Goal: Communication & Community: Answer question/provide support

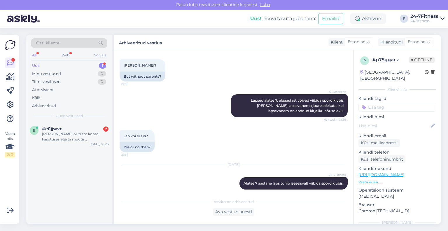
scroll to position [119, 0]
click at [68, 134] on div "[PERSON_NAME] oli tütre kontol kasutuses aga ta muutis [PERSON_NAME] et ma saak…" at bounding box center [75, 136] width 67 height 11
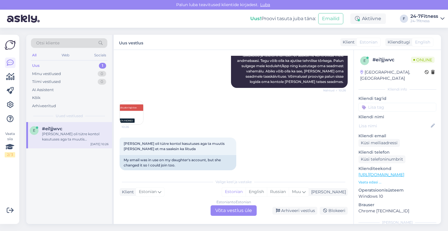
scroll to position [217, 0]
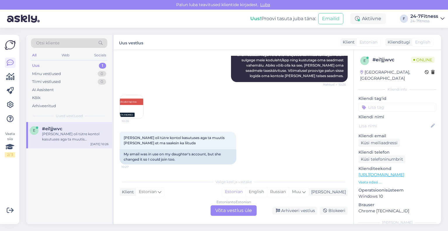
click at [124, 102] on img at bounding box center [131, 106] width 23 height 23
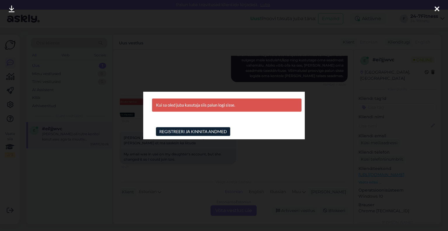
click at [435, 8] on icon at bounding box center [437, 10] width 5 height 8
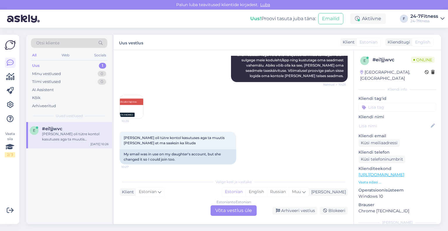
click at [222, 210] on div "Estonian to Estonian Võta vestlus üle" at bounding box center [234, 210] width 46 height 11
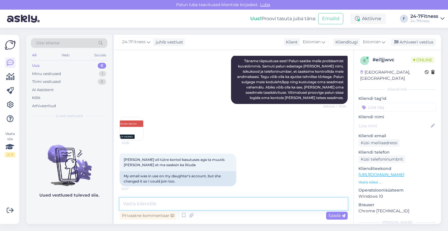
click at [219, 203] on textarea at bounding box center [234, 204] width 228 height 12
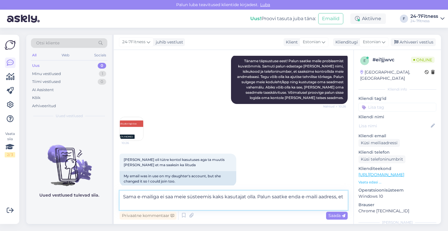
scroll to position [202, 0]
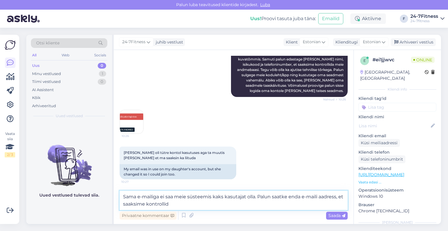
type textarea "Sama e-mailiga ei saa meie süsteemis kaks kasutajat olla. Palun saatke enda e-m…"
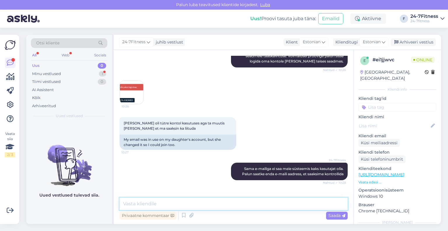
scroll to position [251, 0]
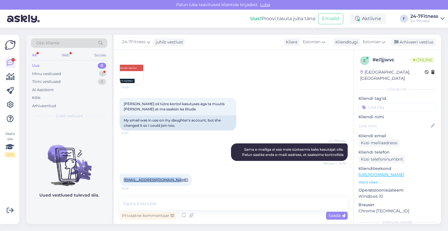
drag, startPoint x: 174, startPoint y: 179, endPoint x: 120, endPoint y: 181, distance: 54.3
click at [120, 181] on div "[EMAIL_ADDRESS][DOMAIN_NAME] 10:29" at bounding box center [156, 180] width 73 height 12
copy link "[EMAIL_ADDRESS][DOMAIN_NAME]"
click at [217, 202] on textarea at bounding box center [234, 204] width 228 height 12
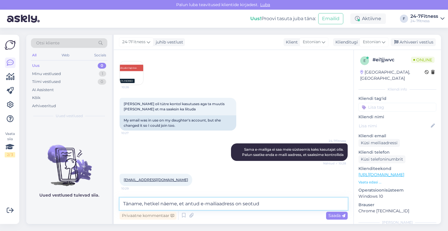
paste textarea "[PERSON_NAME]"
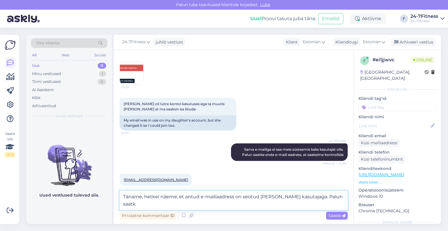
scroll to position [257, 0]
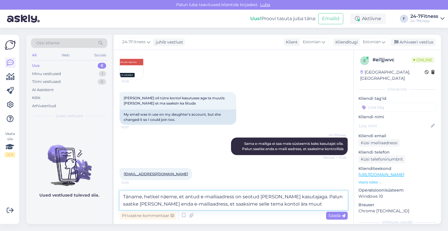
type textarea "Täname, hetkel näeme, et antud e-mailiaadress on seotud [PERSON_NAME] kasutajag…"
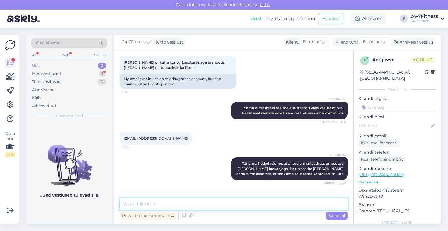
scroll to position [312, 0]
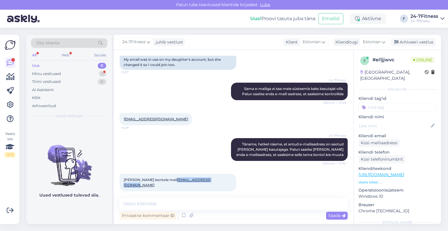
drag, startPoint x: 230, startPoint y: 179, endPoint x: 182, endPoint y: 182, distance: 47.9
click at [182, 182] on div "[PERSON_NAME] kontole meil [EMAIL_ADDRESS][DOMAIN_NAME] 10:31" at bounding box center [178, 183] width 117 height 18
copy link "[EMAIL_ADDRESS][DOMAIN_NAME]"
drag, startPoint x: 175, startPoint y: 117, endPoint x: 123, endPoint y: 119, distance: 52.6
click at [123, 119] on div "[EMAIL_ADDRESS][DOMAIN_NAME] 10:29" at bounding box center [156, 119] width 73 height 12
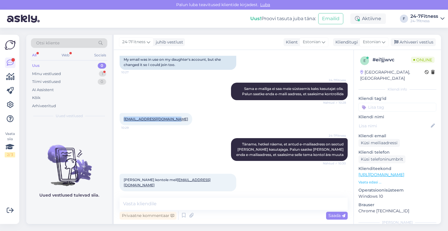
copy link "[EMAIL_ADDRESS][DOMAIN_NAME]"
click at [218, 205] on textarea at bounding box center [234, 204] width 228 height 12
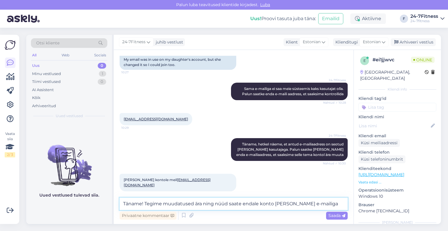
paste textarea "[EMAIL_ADDRESS][DOMAIN_NAME]"
type textarea "Täname! Tegime muudatused ära ning nüüd saate endale konto [PERSON_NAME] e-mail…"
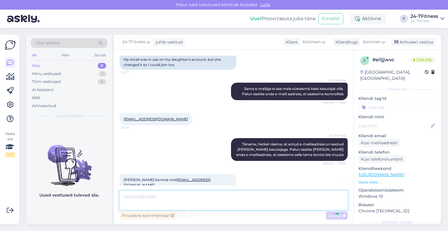
scroll to position [342, 0]
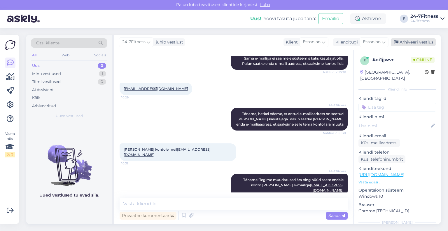
click at [404, 44] on div "Arhiveeri vestlus" at bounding box center [413, 42] width 45 height 8
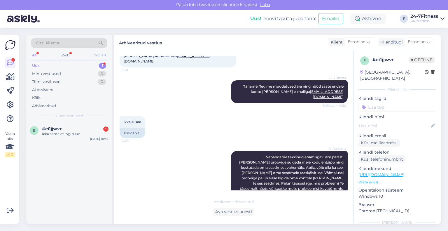
scroll to position [470, 0]
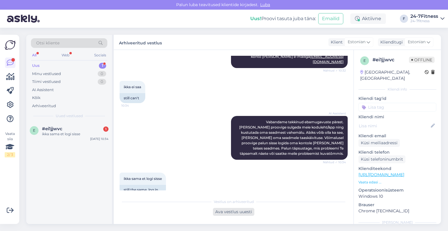
click at [244, 214] on div "Ava vestlus uuesti" at bounding box center [233, 212] width 41 height 8
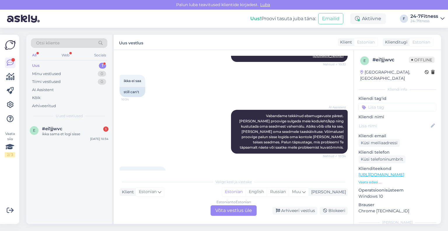
drag, startPoint x: 98, startPoint y: 187, endPoint x: 103, endPoint y: 184, distance: 5.9
click at [98, 187] on div "e #ei1jjwvc 1 ikka sama et logi sisse [DATE] 10:34" at bounding box center [69, 173] width 86 height 102
click at [228, 205] on div "Estonian to Estonian Võta vestlus üle" at bounding box center [234, 210] width 46 height 11
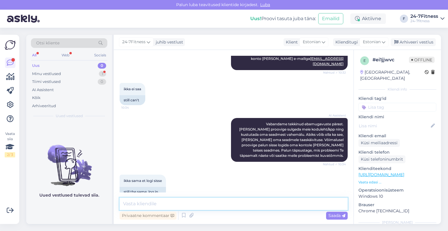
click at [212, 204] on textarea at bounding box center [234, 204] width 228 height 12
paste textarea "Palun proovige värskendada veebilehte või avada meie koduleht [PERSON_NAME] vee…"
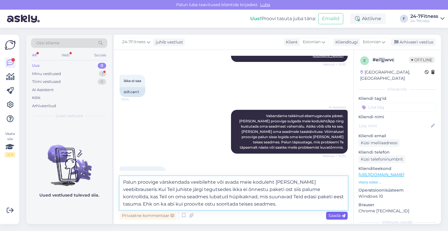
type textarea "Palun proovige värskendada veebilehte või avada meie koduleht [PERSON_NAME] vee…"
click at [340, 216] on span "Saada" at bounding box center [337, 215] width 17 height 5
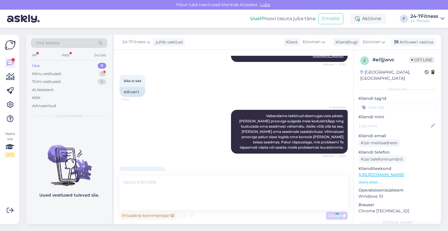
scroll to position [520, 0]
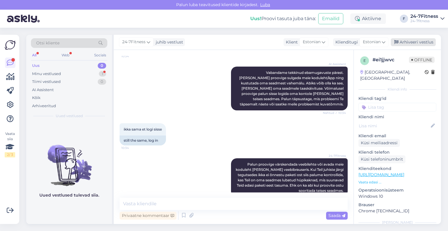
click at [401, 45] on div "Arhiveeri vestlus" at bounding box center [413, 42] width 45 height 8
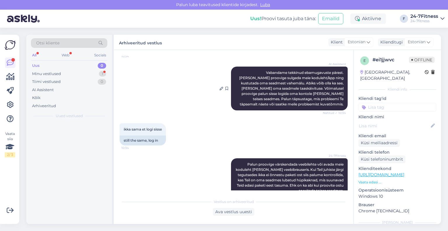
scroll to position [522, 0]
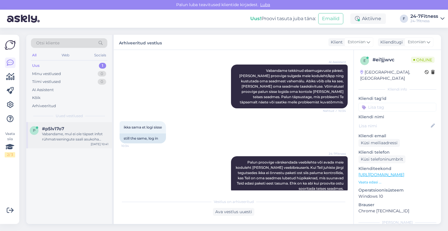
click at [63, 136] on div "Vabandame, mul ei ole täpset infot rühmatreeningute saali asukoha kohta Tõnismä…" at bounding box center [75, 136] width 67 height 11
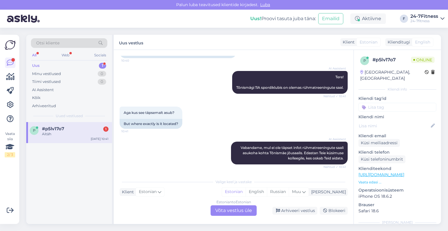
scroll to position [96, 0]
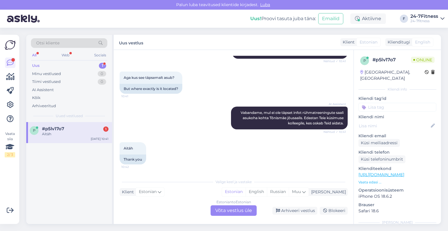
click at [133, 205] on div "Estonian to Estonian Võta vestlus üle Arhiveeri vestlus Blokeeri" at bounding box center [234, 210] width 228 height 11
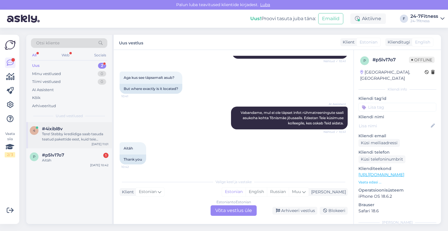
click at [79, 132] on div "Tere! Stebby krediidiga saab tasuda teatud pakettide eest, kuid teie küsimus Pe…" at bounding box center [75, 136] width 67 height 11
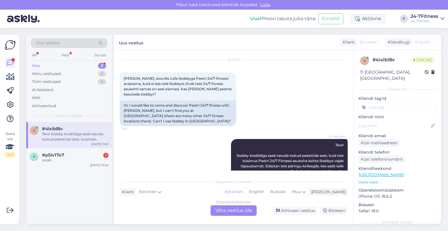
scroll to position [22, 0]
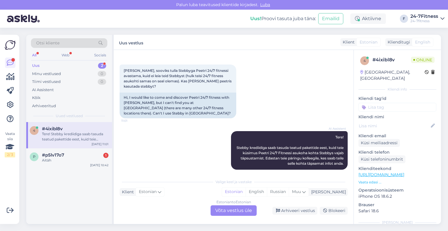
click at [223, 212] on div "Estonian to Estonian Võta vestlus üle" at bounding box center [234, 210] width 46 height 11
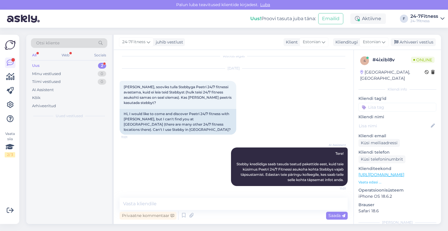
scroll to position [1, 0]
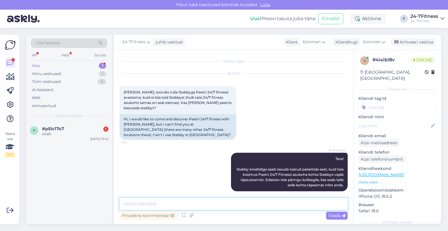
click at [188, 203] on textarea at bounding box center [234, 204] width 228 height 12
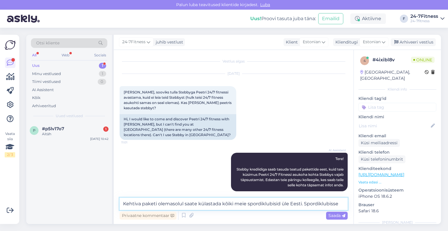
scroll to position [8, 0]
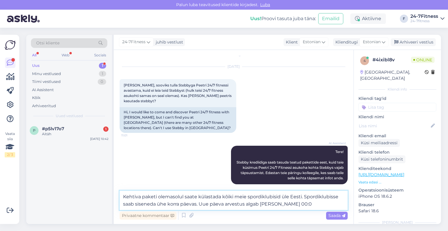
type textarea "Kehtiva paketi olemasolul saate külastada kõiki meie spordiklubisid üle Eesti. …"
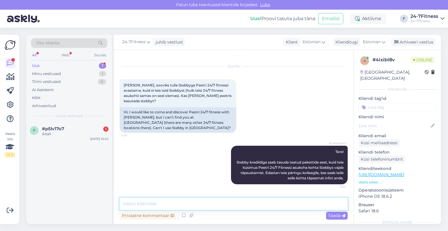
scroll to position [36, 0]
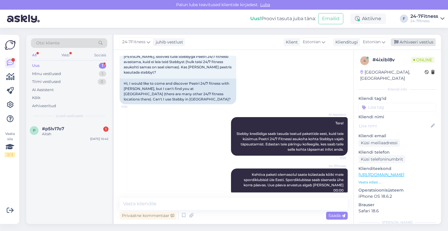
click at [401, 42] on div "Arhiveeri vestlus" at bounding box center [413, 42] width 45 height 8
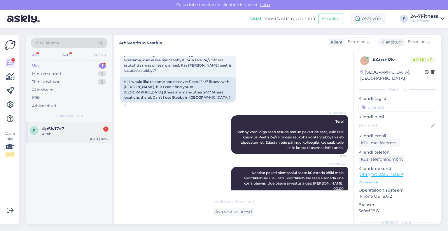
click at [65, 140] on div "p #p5lv17o7 1 Aitäh [DATE] 10:42" at bounding box center [69, 132] width 86 height 21
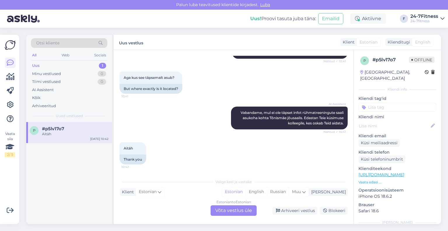
click at [228, 213] on div "Estonian to Estonian Võta vestlus üle" at bounding box center [234, 210] width 46 height 11
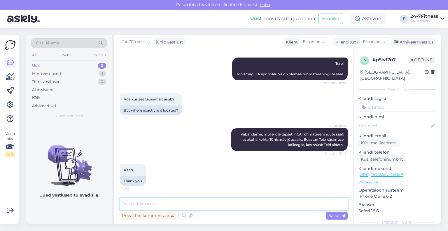
click at [211, 205] on textarea at bounding box center [234, 204] width 228 height 12
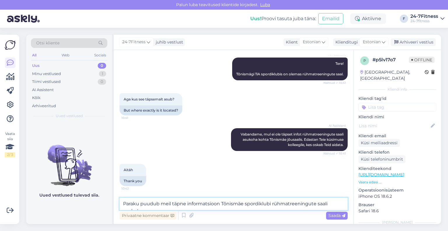
scroll to position [82, 0]
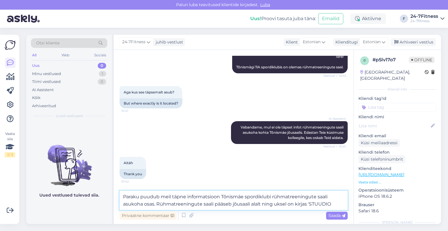
type textarea "Paraku puudub meil täpne informatsioon Tõnismäe spordiklubi rühmatreeningute sa…"
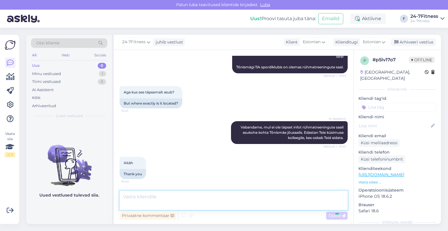
scroll to position [116, 0]
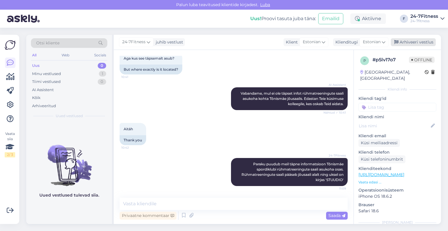
click at [405, 43] on div "Arhiveeri vestlus" at bounding box center [413, 42] width 45 height 8
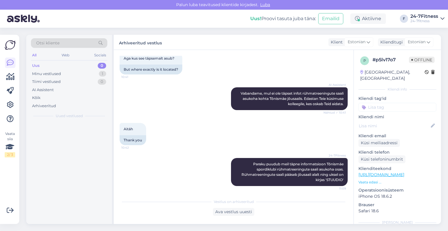
scroll to position [117, 0]
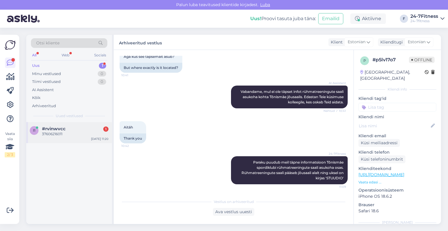
click at [62, 131] on div "37606216011" at bounding box center [75, 133] width 67 height 5
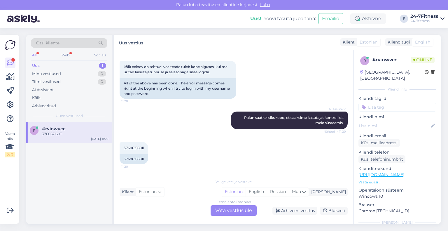
scroll to position [165, 0]
click at [219, 211] on div "Estonian to Estonian Võta vestlus üle" at bounding box center [234, 210] width 46 height 11
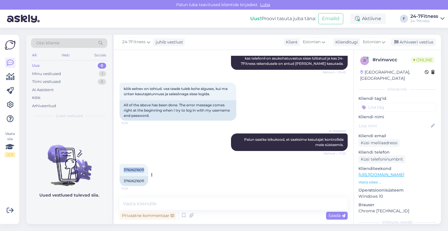
drag, startPoint x: 147, startPoint y: 169, endPoint x: 121, endPoint y: 170, distance: 25.4
click at [121, 170] on div "37606216011 11:20" at bounding box center [134, 170] width 29 height 12
copy span "37606216011"
click at [213, 209] on textarea at bounding box center [234, 204] width 228 height 12
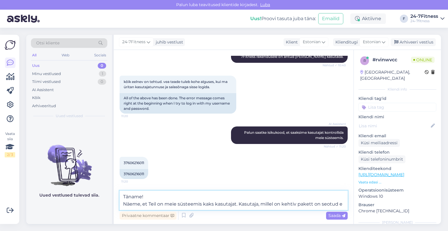
scroll to position [157, 0]
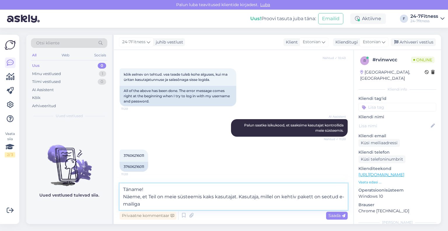
paste textarea "[EMAIL_ADDRESS][DOMAIN_NAME]"
type textarea "Täname! Näeme, et Teil on meie süsteemis kaks kasutajat. Kasutaja, millel on ke…"
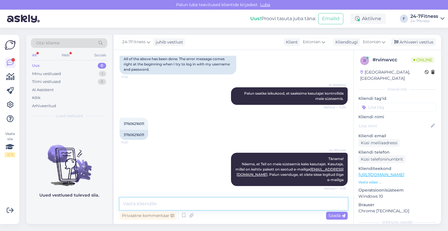
scroll to position [225, 0]
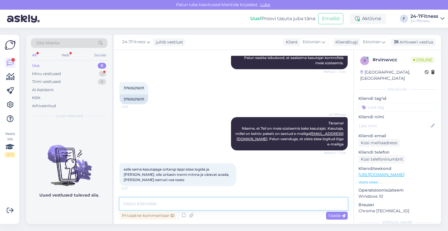
click at [255, 202] on textarea at bounding box center [234, 204] width 228 height 12
paste textarea "Kahjuks ei kuva meie süsteem Teie sisenemisi. [PERSON_NAME] proovige kustutada …"
type textarea "Kahjuks ei kuva meie süsteem Teie sisenemisi. [PERSON_NAME] proovige kustutada …"
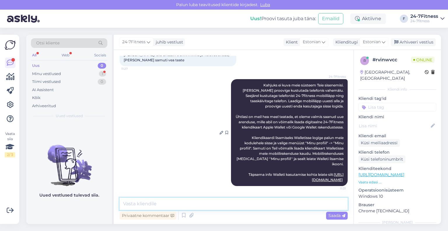
scroll to position [315, 0]
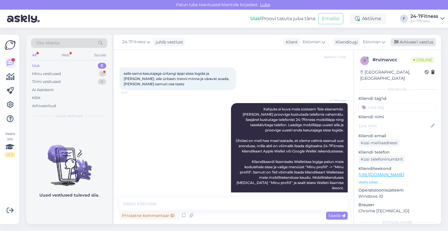
click at [404, 45] on div "Arhiveeri vestlus" at bounding box center [413, 42] width 45 height 8
